Goal: Task Accomplishment & Management: Use online tool/utility

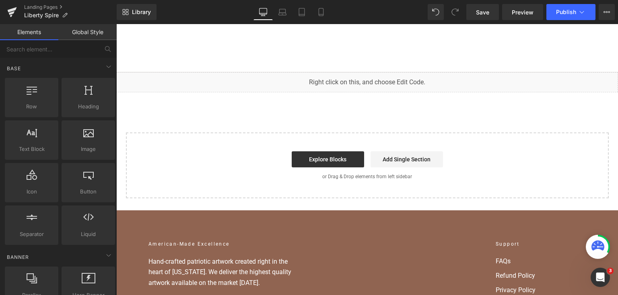
drag, startPoint x: 375, startPoint y: 145, endPoint x: 261, endPoint y: 86, distance: 128.9
click at [245, 0] on div "Liquid You are previewing how the will restyle your page. You can not edit Elem…" at bounding box center [309, 0] width 618 height 0
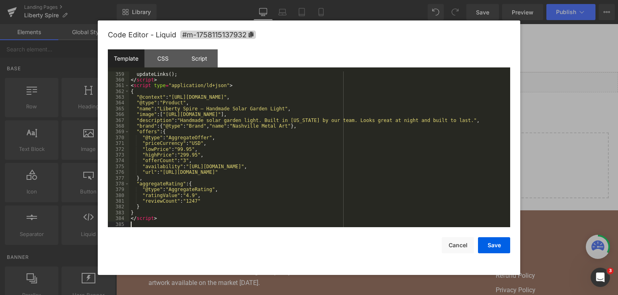
scroll to position [2165, 0]
drag, startPoint x: 495, startPoint y: 248, endPoint x: 489, endPoint y: 8, distance: 240.1
click at [495, 248] on button "Save" at bounding box center [494, 246] width 32 height 16
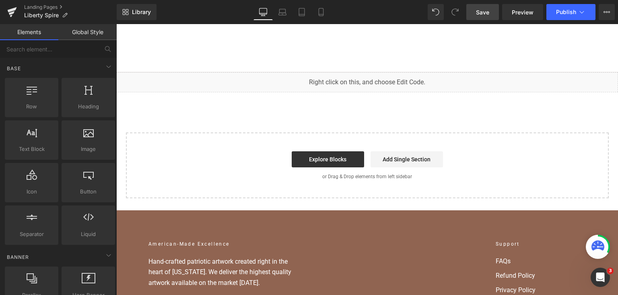
click at [489, 8] on span "Save" at bounding box center [482, 12] width 13 height 8
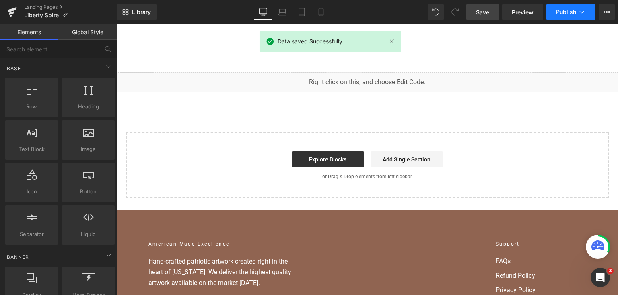
click at [563, 13] on span "Publish" at bounding box center [566, 12] width 20 height 6
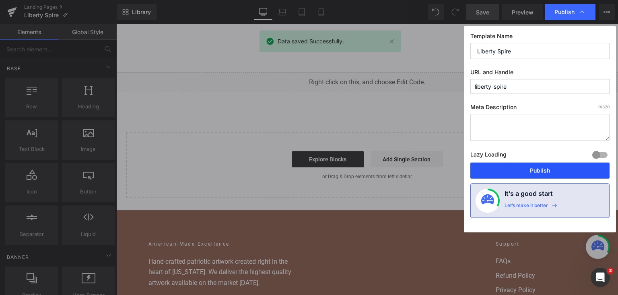
drag, startPoint x: 530, startPoint y: 174, endPoint x: 386, endPoint y: 19, distance: 211.9
click at [530, 174] on button "Publish" at bounding box center [539, 171] width 139 height 16
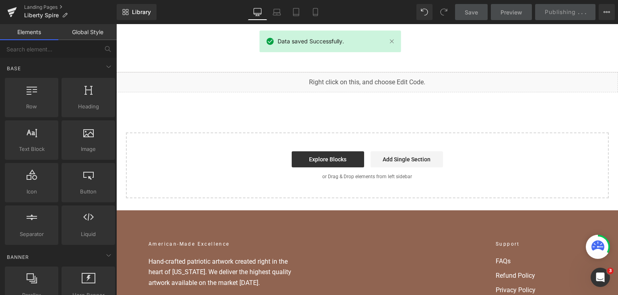
click at [476, 9] on span "Save" at bounding box center [470, 12] width 13 height 8
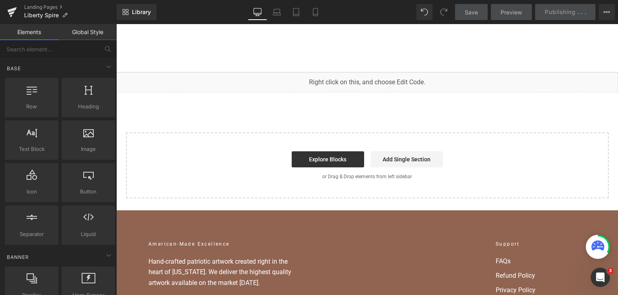
click at [460, 13] on link "Save" at bounding box center [471, 12] width 33 height 16
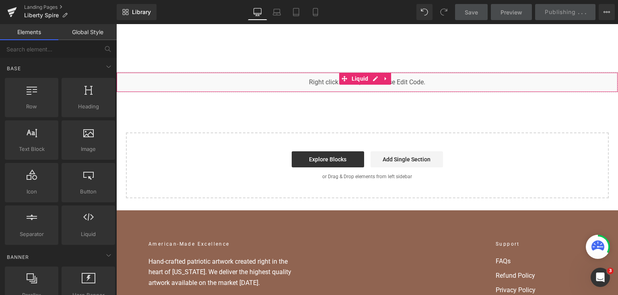
click at [283, 0] on div "Liquid You are previewing how the will restyle your page. You can not edit Elem…" at bounding box center [309, 0] width 618 height 0
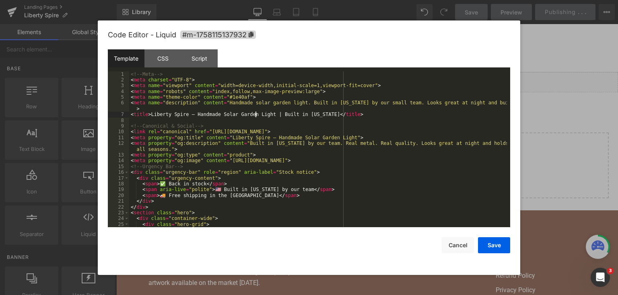
click at [256, 117] on div "<!-- Meta --> < meta charset = "UTF-8" > < meta name = "viewport" content = "wi…" at bounding box center [318, 156] width 378 height 168
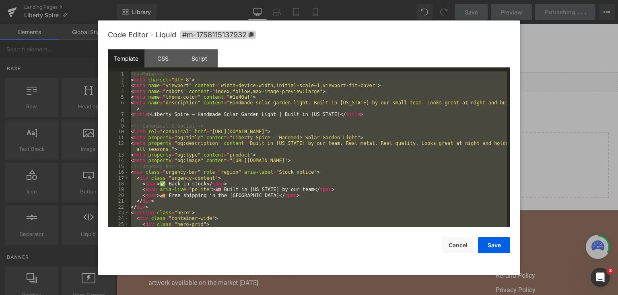
drag, startPoint x: 550, startPoint y: 102, endPoint x: 409, endPoint y: 56, distance: 148.6
click at [550, 102] on div at bounding box center [309, 147] width 618 height 295
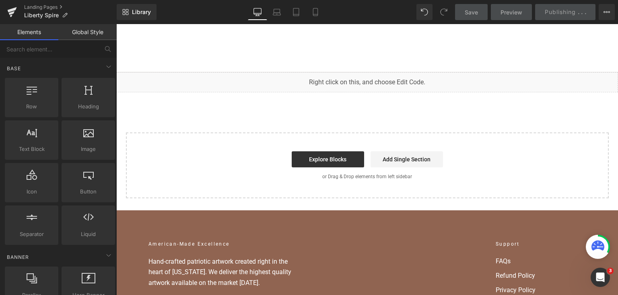
click at [538, 12] on div "Save Preview Publishing . . . Scheduled View Live Page View with current Templa…" at bounding box center [534, 12] width 166 height 16
click at [482, 8] on link "Save" at bounding box center [471, 12] width 33 height 16
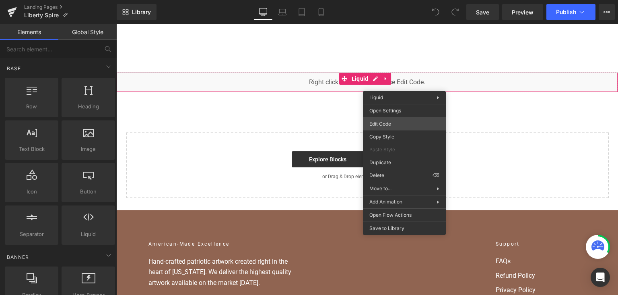
click at [405, 0] on div "You are previewing how the will restyle your page. You can not edit Elements in…" at bounding box center [309, 0] width 618 height 0
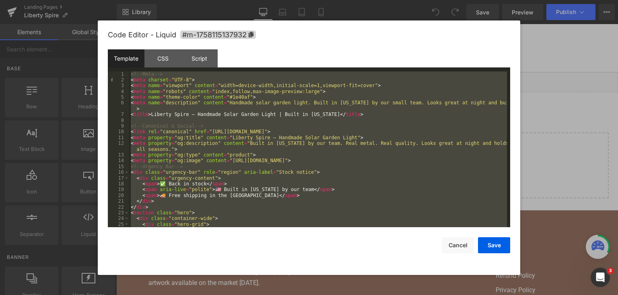
scroll to position [2165, 0]
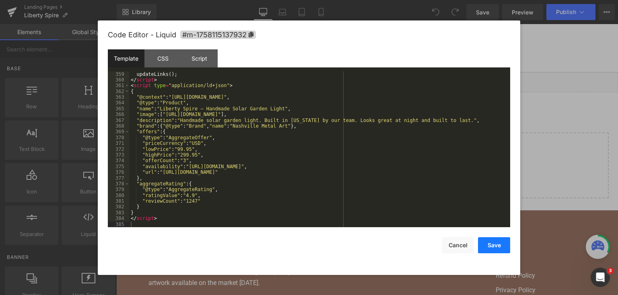
click at [495, 247] on button "Save" at bounding box center [494, 246] width 32 height 16
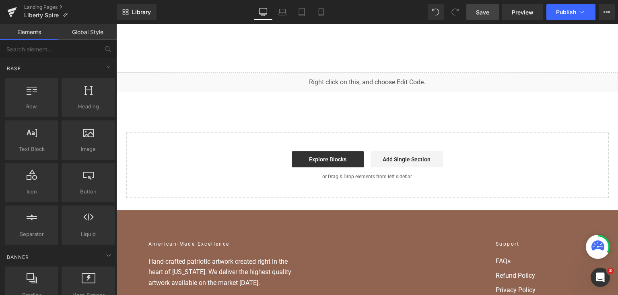
click at [492, 10] on link "Save" at bounding box center [482, 12] width 33 height 16
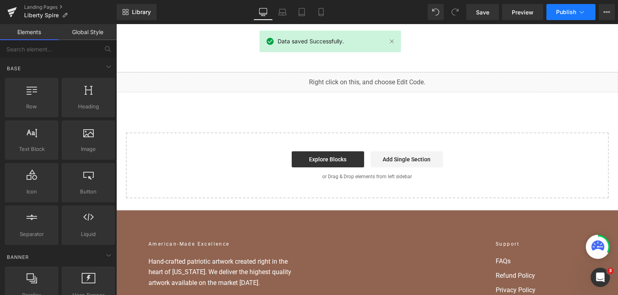
click at [564, 16] on button "Publish" at bounding box center [570, 12] width 49 height 16
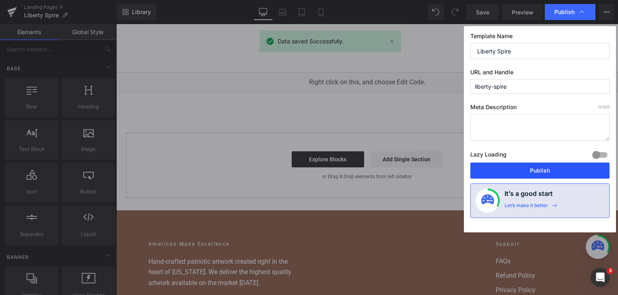
click at [555, 166] on button "Publish" at bounding box center [539, 171] width 139 height 16
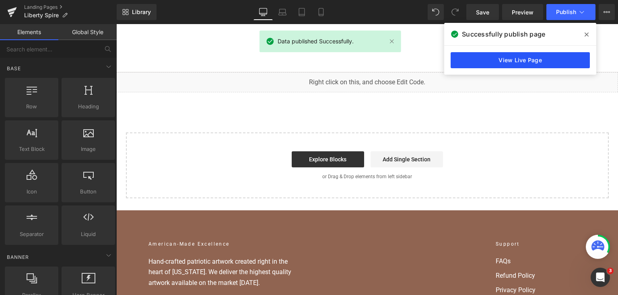
click at [556, 52] on link "View Live Page" at bounding box center [519, 60] width 139 height 16
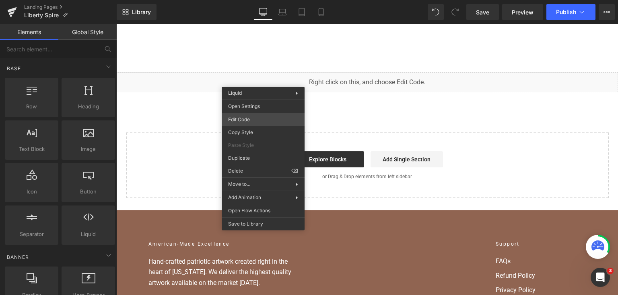
click at [263, 0] on div "You are previewing how the will restyle your page. You can not edit Elements in…" at bounding box center [309, 0] width 618 height 0
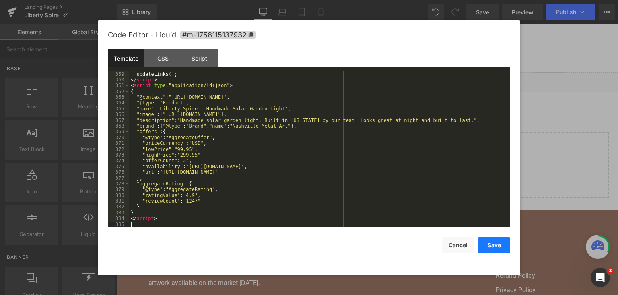
click at [497, 246] on button "Save" at bounding box center [494, 246] width 32 height 16
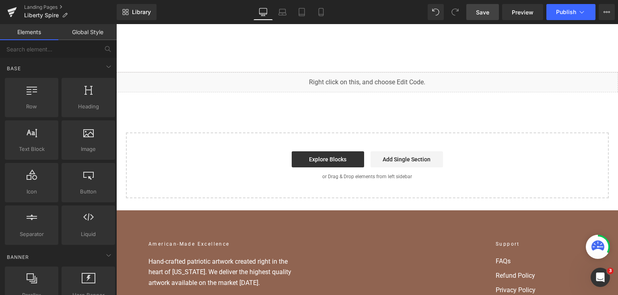
click at [486, 14] on span "Save" at bounding box center [482, 12] width 13 height 8
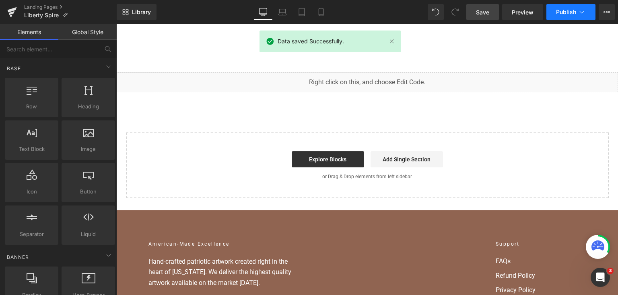
click at [579, 8] on button "Publish" at bounding box center [570, 12] width 49 height 16
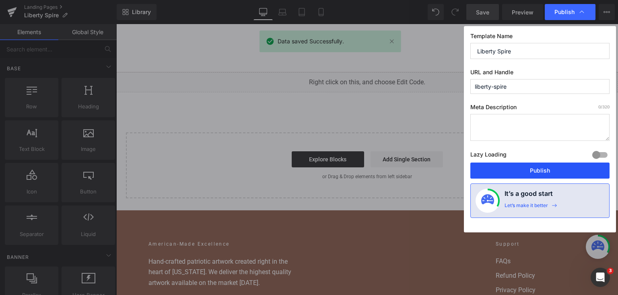
click at [554, 172] on button "Publish" at bounding box center [539, 171] width 139 height 16
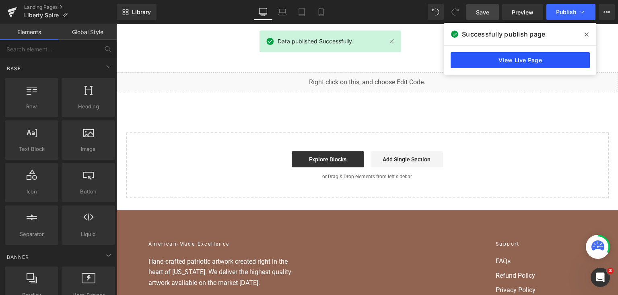
click at [561, 59] on link "View Live Page" at bounding box center [519, 60] width 139 height 16
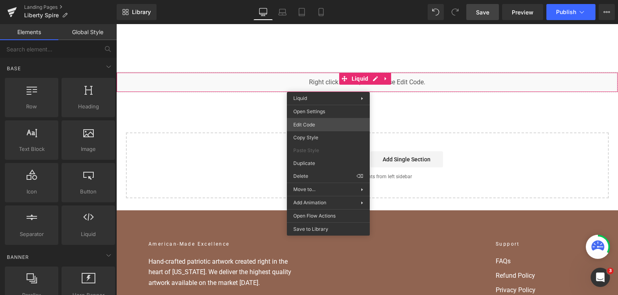
click at [328, 0] on div "You are previewing how the will restyle your page. You can not edit Elements in…" at bounding box center [309, 0] width 618 height 0
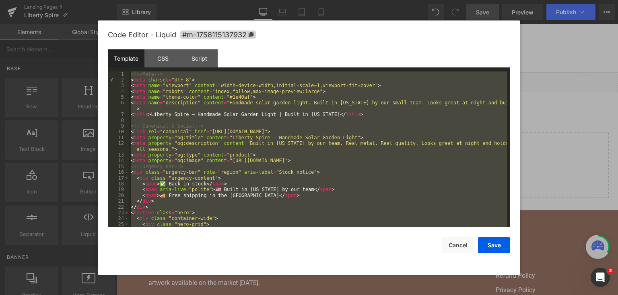
click at [596, 117] on div at bounding box center [309, 147] width 618 height 295
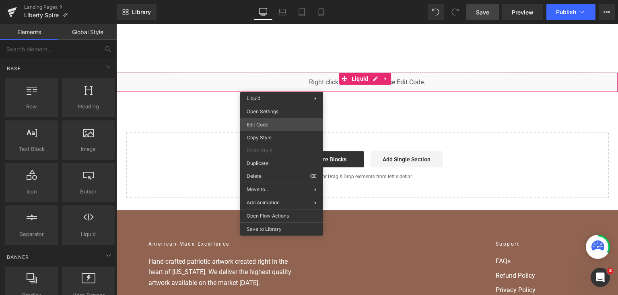
click at [281, 0] on div "You are previewing how the will restyle your page. You can not edit Elements in…" at bounding box center [309, 0] width 618 height 0
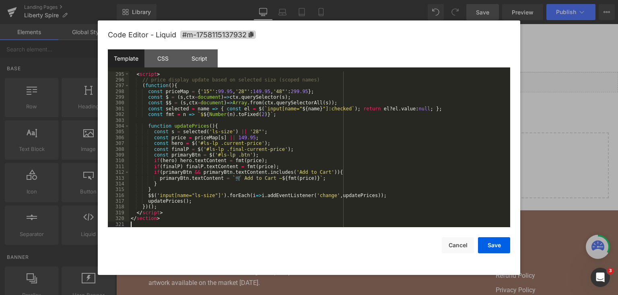
scroll to position [1835, 0]
click at [490, 238] on button "Save" at bounding box center [494, 246] width 32 height 16
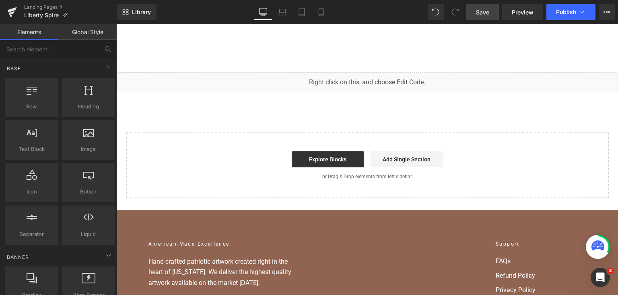
click at [478, 11] on span "Save" at bounding box center [482, 12] width 13 height 8
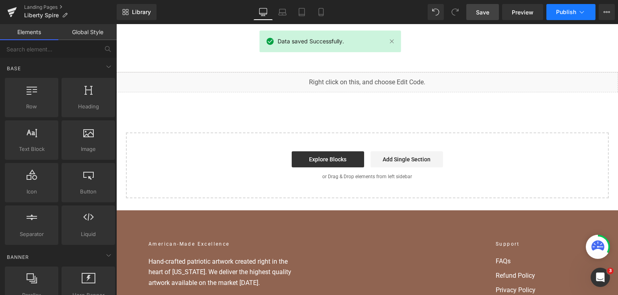
click at [554, 12] on button "Publish" at bounding box center [570, 12] width 49 height 16
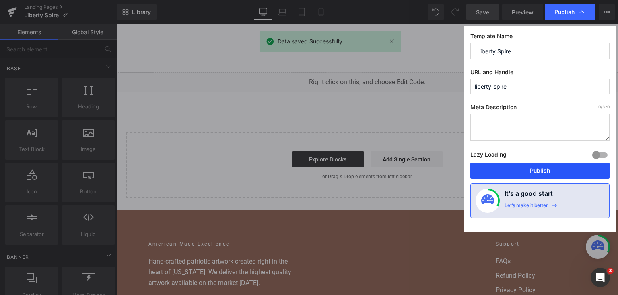
drag, startPoint x: 532, startPoint y: 168, endPoint x: 423, endPoint y: 109, distance: 124.5
click at [532, 168] on button "Publish" at bounding box center [539, 171] width 139 height 16
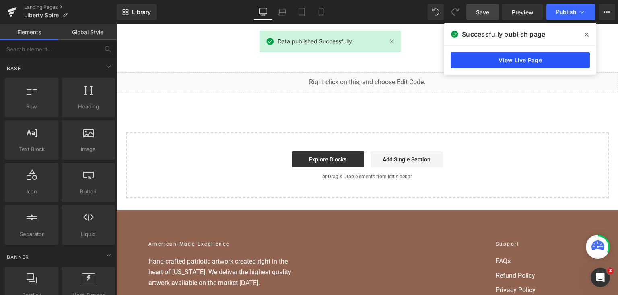
click at [532, 63] on link "View Live Page" at bounding box center [519, 60] width 139 height 16
